Goal: Task Accomplishment & Management: Complete application form

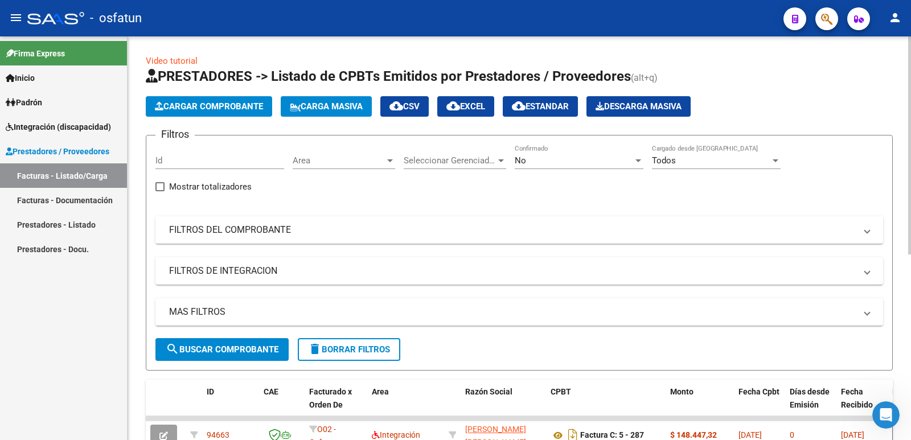
scroll to position [2, 0]
click at [211, 110] on span "Cargar Comprobante" at bounding box center [209, 106] width 108 height 10
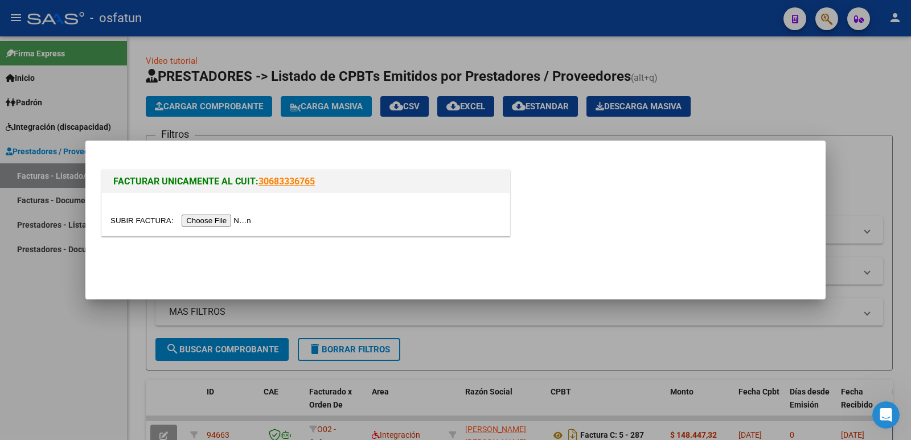
click at [208, 222] on input "file" at bounding box center [182, 221] width 144 height 12
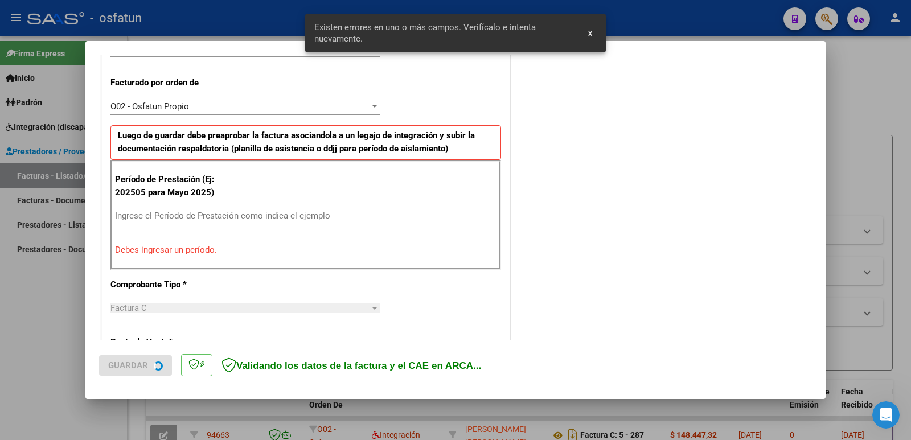
scroll to position [311, 0]
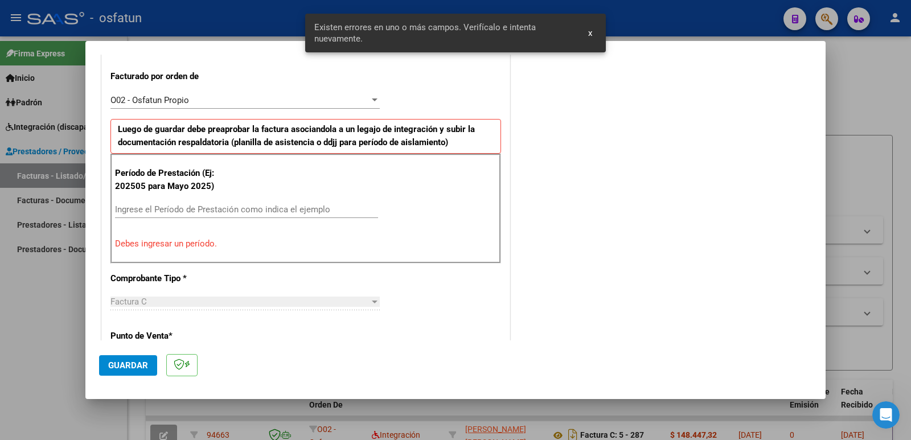
click at [220, 216] on div "Ingrese el Período de Prestación como indica el ejemplo" at bounding box center [246, 209] width 263 height 17
click at [220, 207] on input "Ingrese el Período de Prestación como indica el ejemplo" at bounding box center [246, 209] width 263 height 10
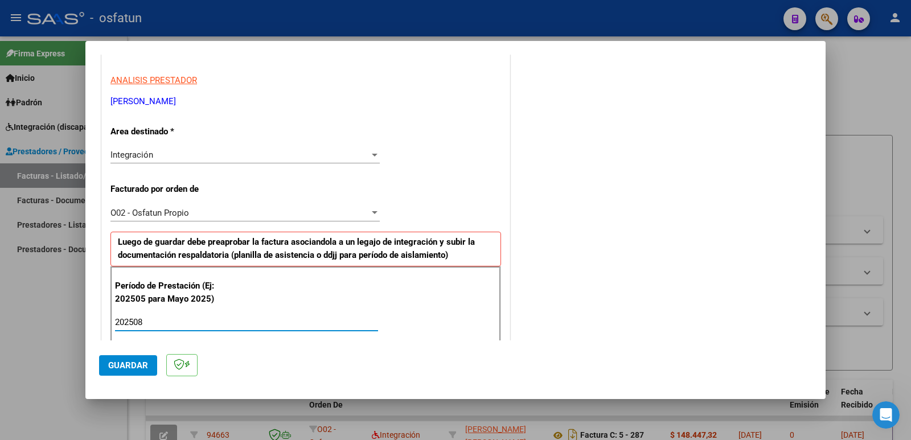
scroll to position [83, 0]
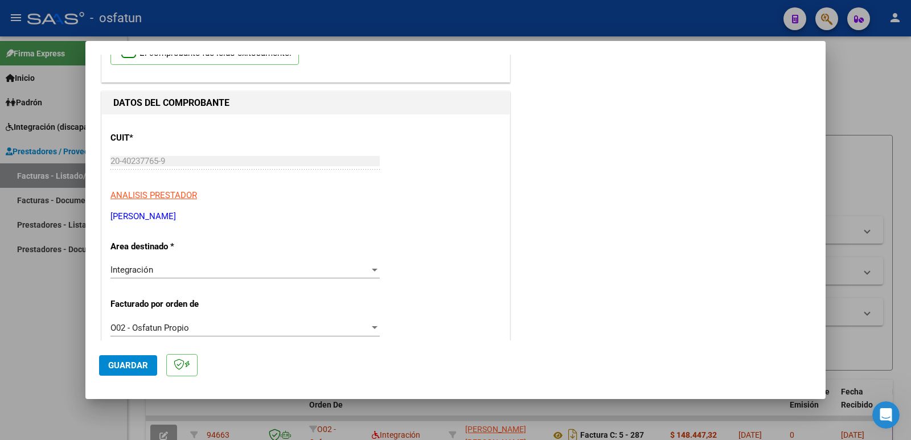
type input "202508"
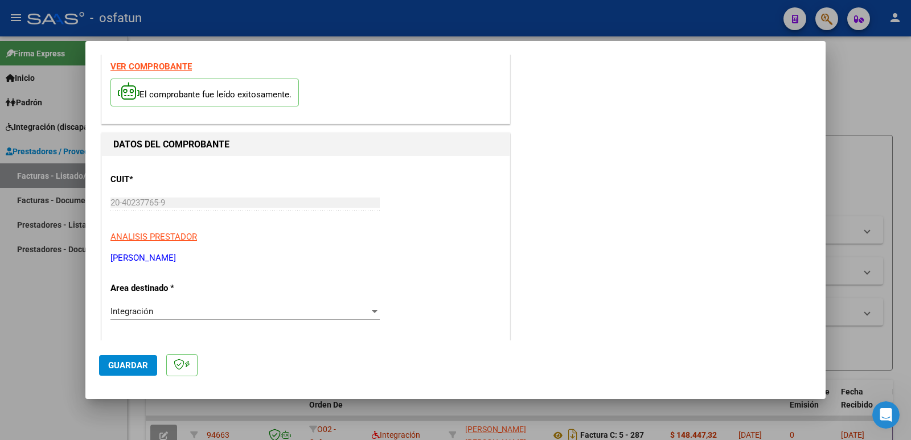
scroll to position [0, 0]
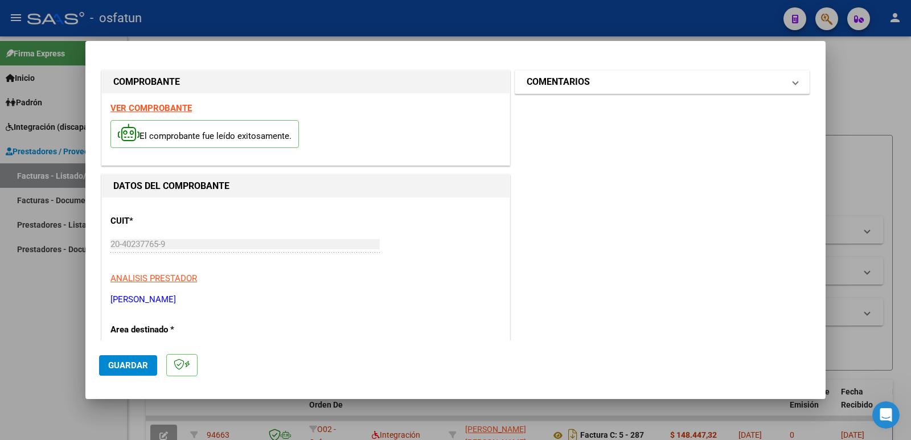
click at [590, 83] on mat-panel-title "COMENTARIOS" at bounding box center [654, 82] width 257 height 14
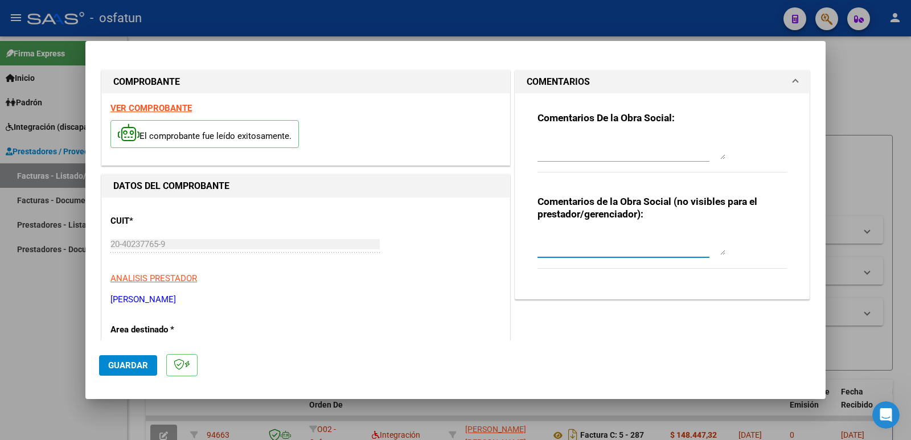
click at [550, 241] on textarea at bounding box center [631, 243] width 188 height 23
type textarea "Fc Cargada por [PERSON_NAME]. [PERSON_NAME] / sin verificación de legajo"
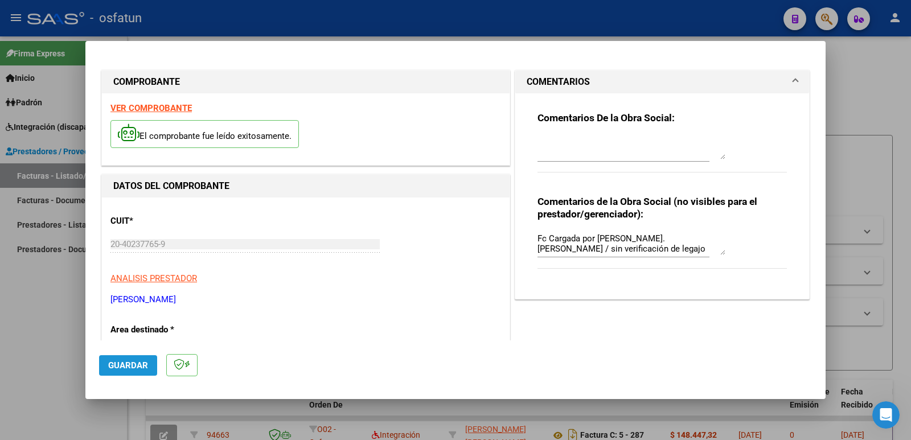
click at [138, 364] on span "Guardar" at bounding box center [128, 365] width 40 height 10
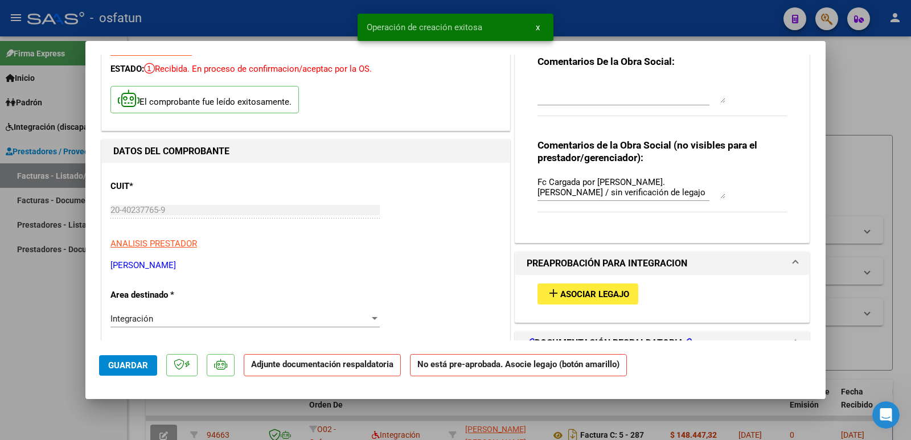
scroll to position [57, 0]
click at [573, 291] on span "Asociar Legajo" at bounding box center [594, 294] width 69 height 10
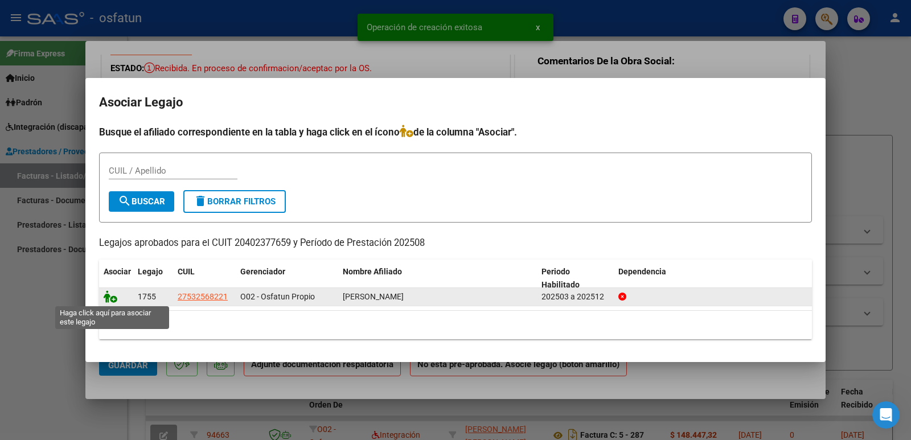
click at [109, 298] on icon at bounding box center [111, 296] width 14 height 13
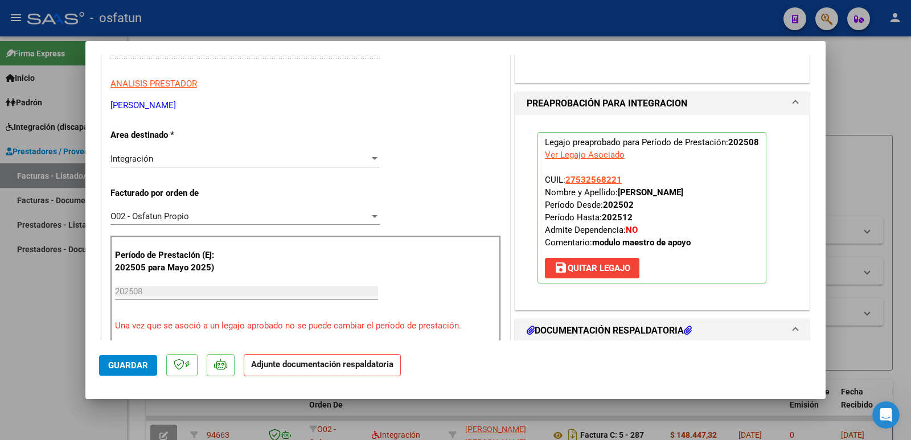
scroll to position [285, 0]
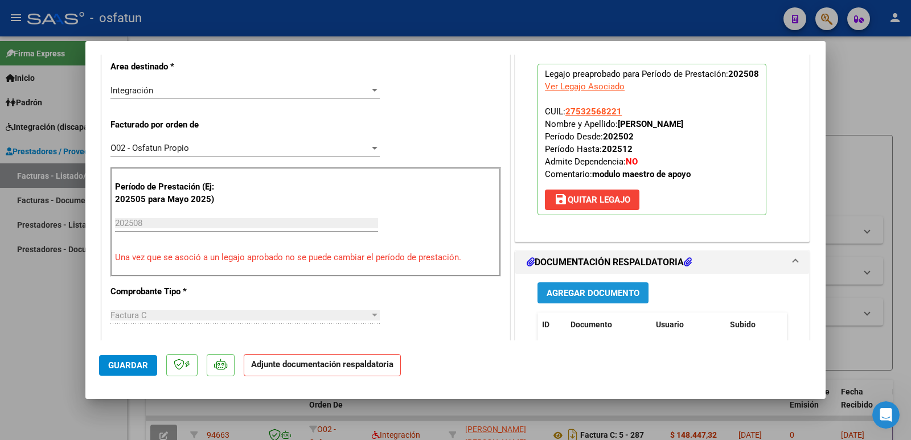
click at [587, 289] on span "Agregar Documento" at bounding box center [592, 293] width 93 height 10
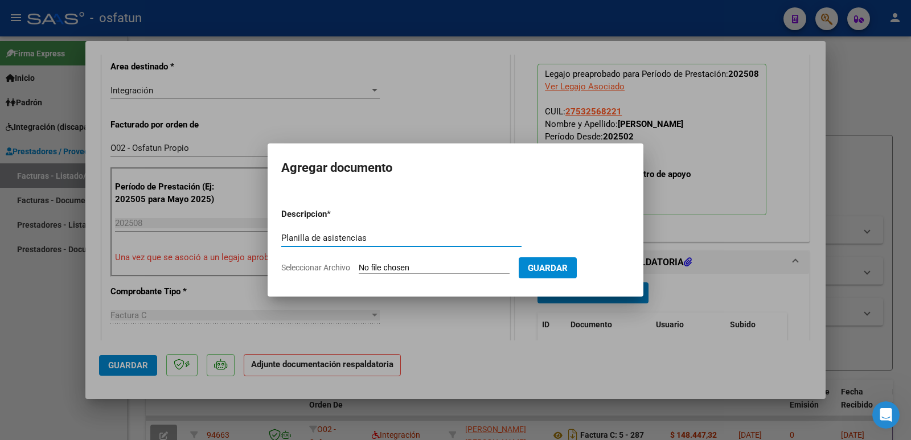
type input "Planilla de asistencias"
click at [414, 270] on input "Seleccionar Archivo" at bounding box center [434, 268] width 151 height 11
type input "C:\fakepath\AGOSTO-2025.pdf"
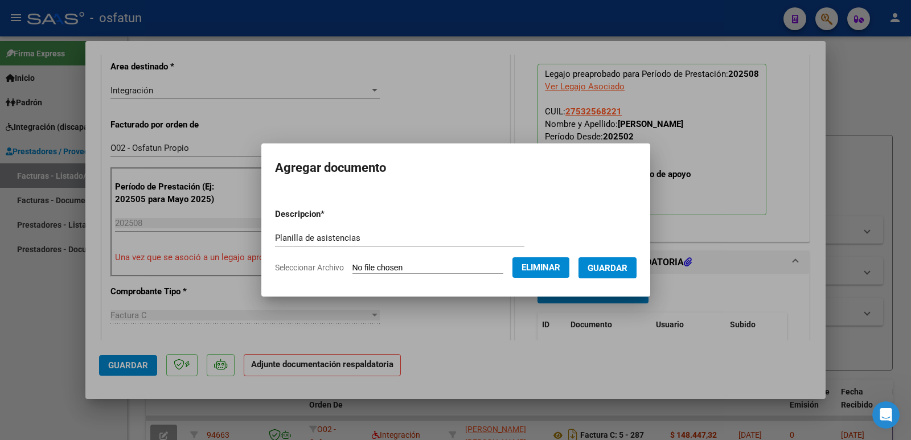
click at [611, 268] on span "Guardar" at bounding box center [607, 268] width 40 height 10
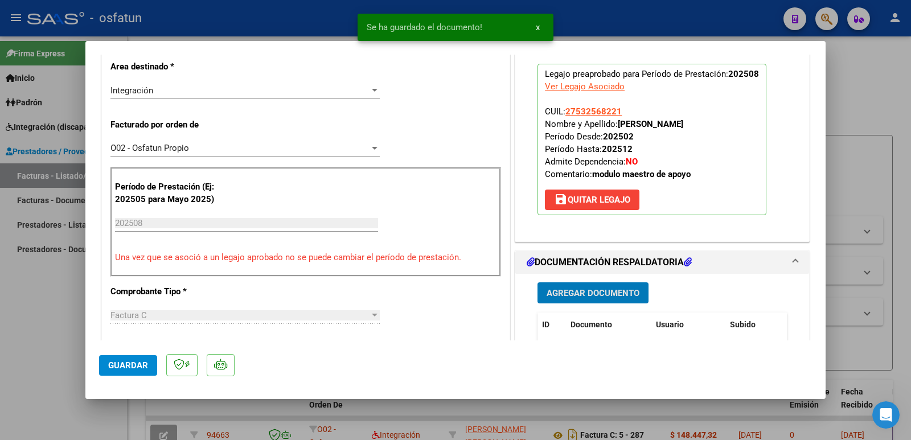
click at [584, 291] on span "Agregar Documento" at bounding box center [592, 293] width 93 height 10
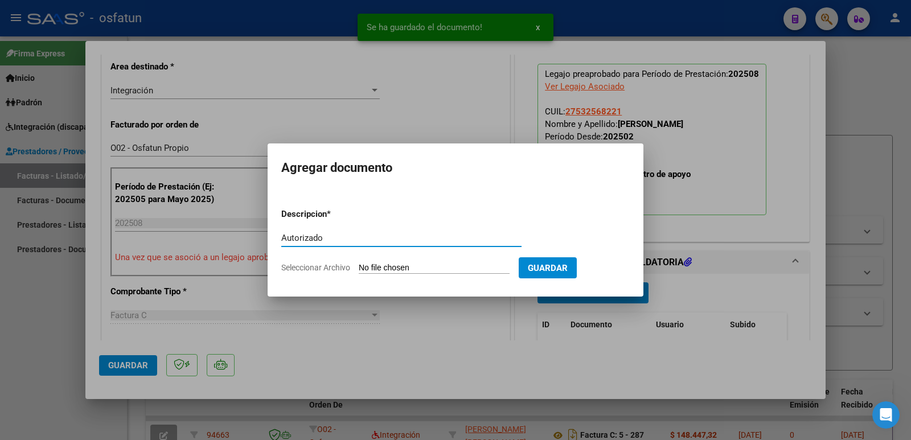
type input "Autorizado"
click at [428, 264] on input "Seleccionar Archivo" at bounding box center [434, 268] width 151 height 11
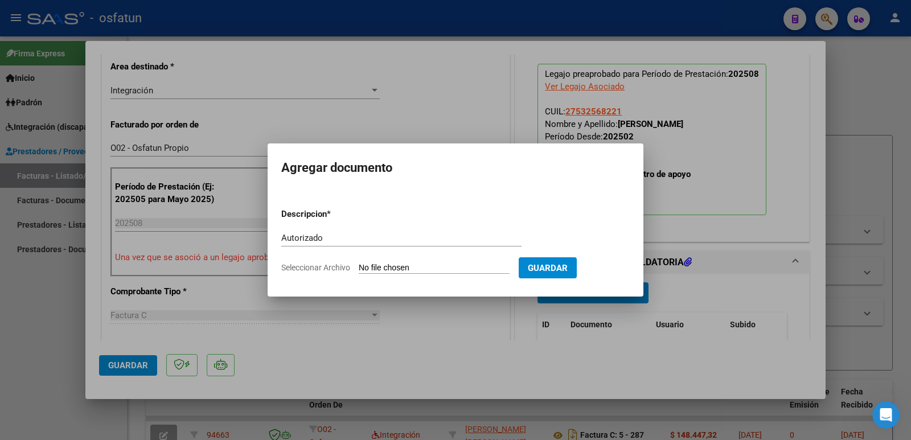
type input "C:\fakepath\MMA autorizado 2025 [PERSON_NAME] .pdf"
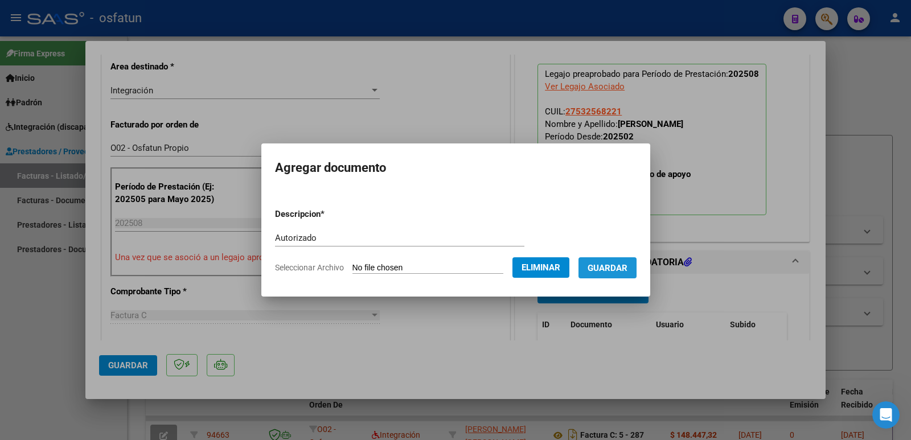
click at [618, 270] on span "Guardar" at bounding box center [607, 268] width 40 height 10
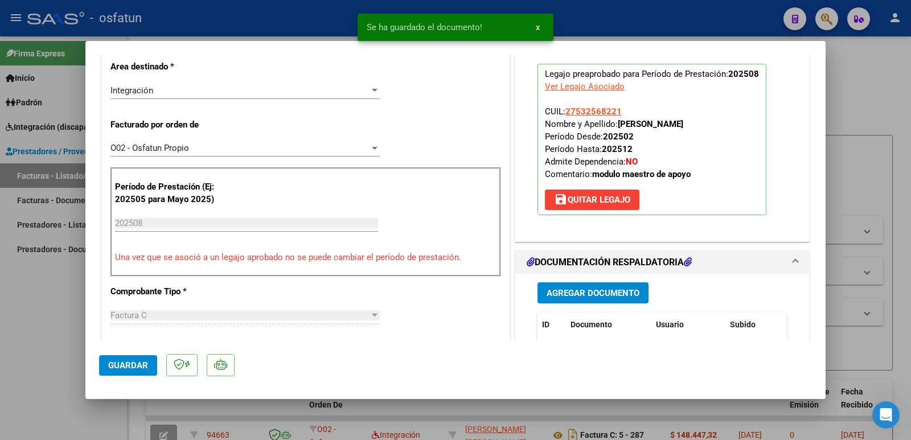
drag, startPoint x: 615, startPoint y: 123, endPoint x: 732, endPoint y: 125, distance: 116.7
click at [683, 125] on strong "[PERSON_NAME]" at bounding box center [650, 124] width 65 height 10
copy strong "[PERSON_NAME]"
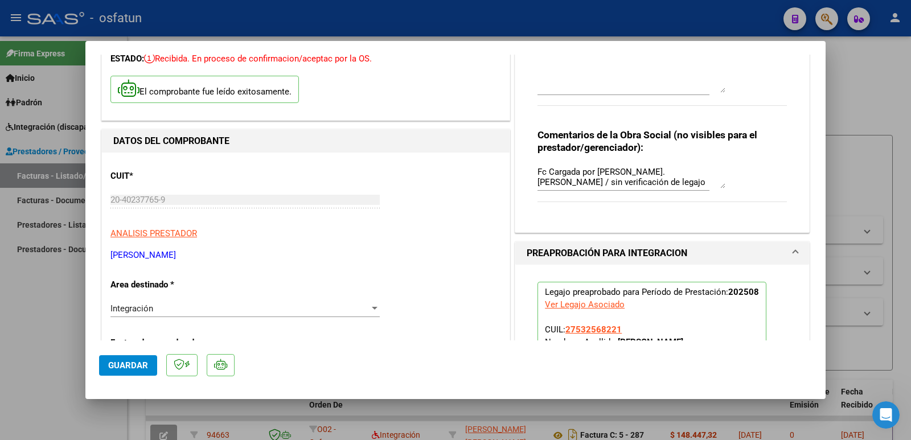
scroll to position [57, 0]
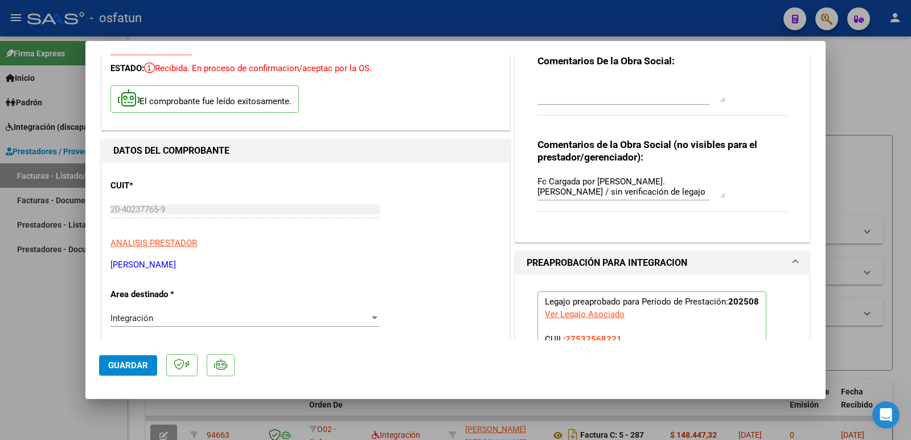
drag, startPoint x: 110, startPoint y: 264, endPoint x: 236, endPoint y: 267, distance: 126.4
copy p "[PERSON_NAME]"
click at [125, 367] on span "Guardar" at bounding box center [128, 365] width 40 height 10
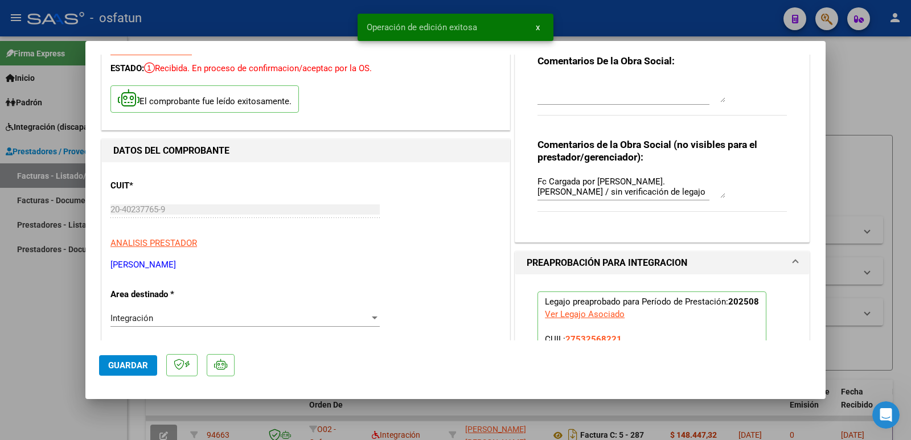
click at [12, 343] on div at bounding box center [455, 220] width 911 height 440
type input "$ 0,00"
